Goal: Task Accomplishment & Management: Use online tool/utility

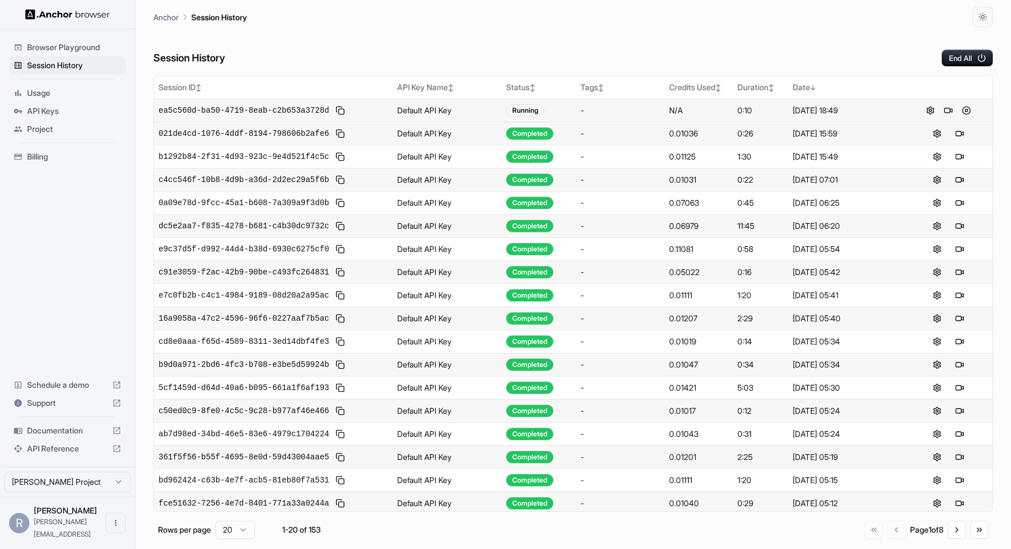
click at [949, 112] on button at bounding box center [948, 111] width 14 height 14
click at [965, 112] on button at bounding box center [966, 111] width 14 height 14
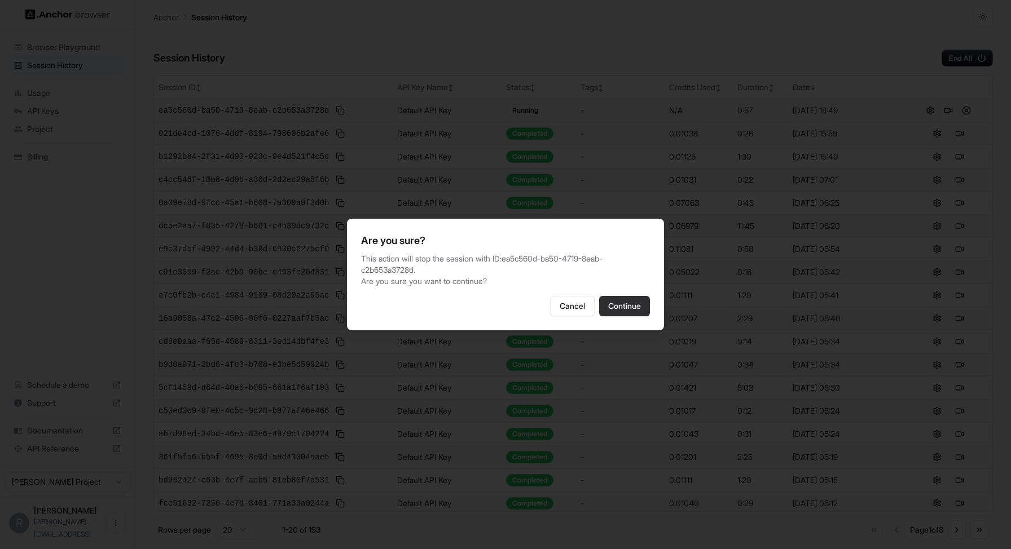
click at [637, 312] on button "Continue" at bounding box center [624, 306] width 51 height 20
